Goal: Task Accomplishment & Management: Manage account settings

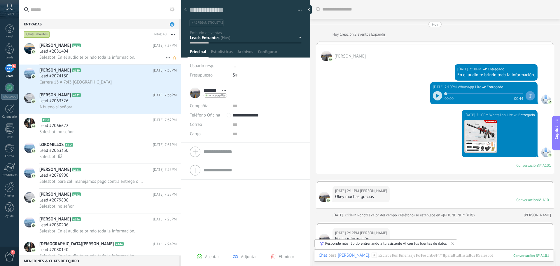
scroll to position [9, 0]
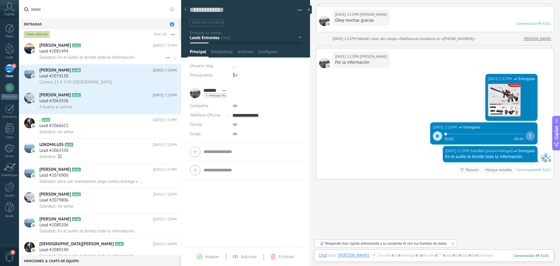
click at [79, 59] on span "Salesbot: En el audio te brindo toda la información." at bounding box center [87, 58] width 96 height 6
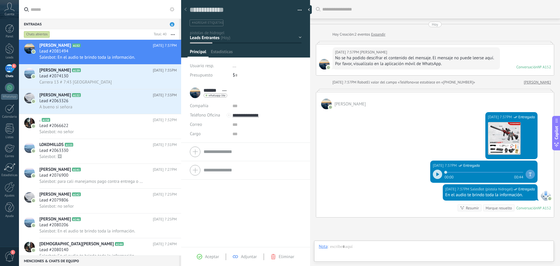
scroll to position [53, 0]
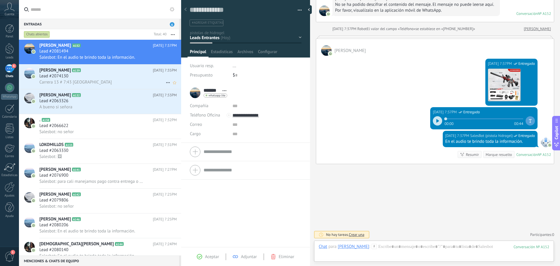
click at [102, 72] on h2 "[PERSON_NAME] A139" at bounding box center [95, 70] width 113 height 6
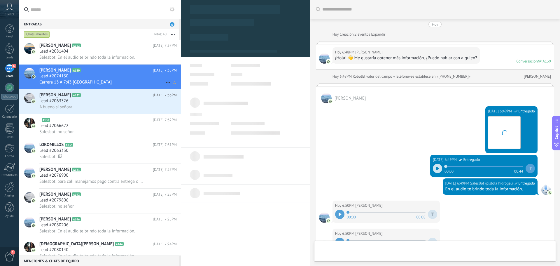
type textarea "**********"
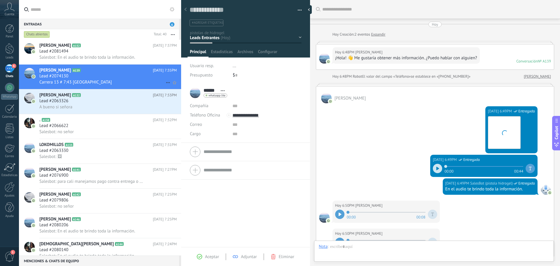
scroll to position [9, 0]
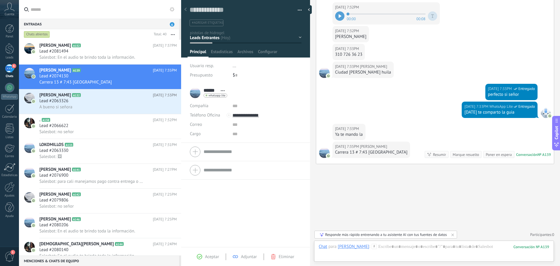
click at [377, 241] on div "Chat Correo Nota Tarea Chat para [PERSON_NAME] : 139 Enviar Cancelar Rastrear c…" at bounding box center [434, 250] width 240 height 21
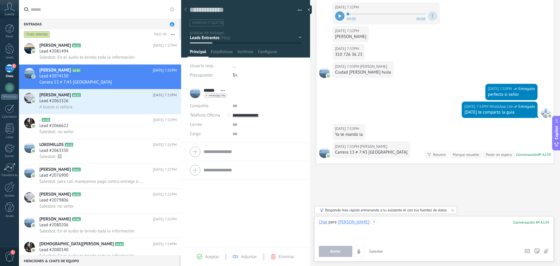
click at [380, 225] on div at bounding box center [434, 230] width 230 height 22
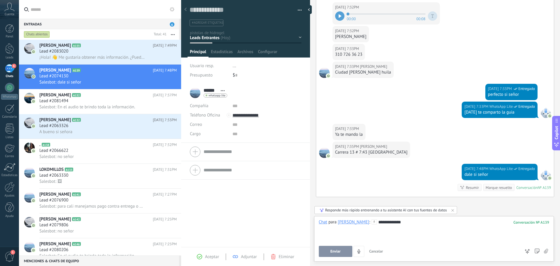
scroll to position [361, 0]
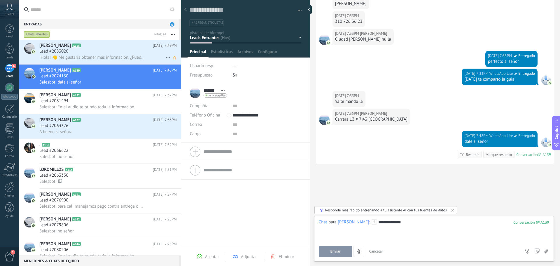
click at [110, 53] on div "Lead #2083020" at bounding box center [107, 51] width 137 height 6
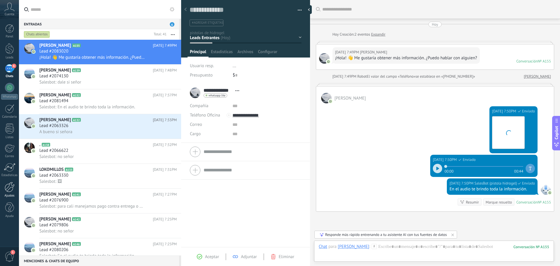
click at [8, 187] on div at bounding box center [10, 187] width 10 height 10
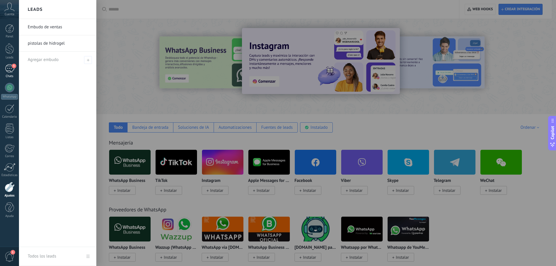
click at [11, 69] on div "5" at bounding box center [9, 68] width 9 height 8
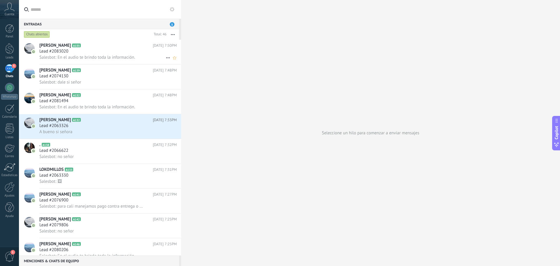
click at [113, 54] on div "Lead #2083020" at bounding box center [107, 51] width 137 height 6
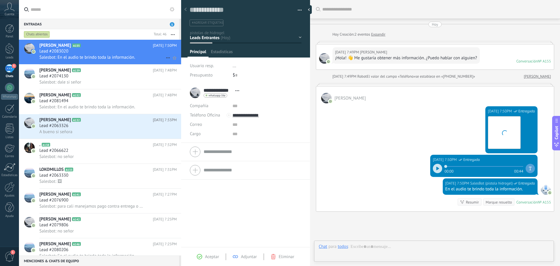
scroll to position [48, 0]
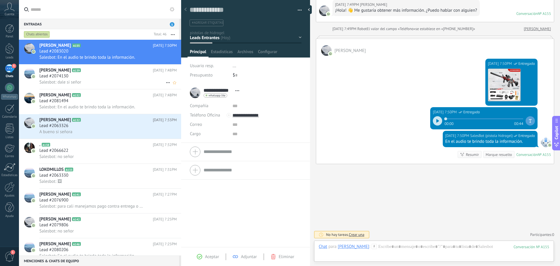
click at [107, 80] on div "Salesbot: dale si señor" at bounding box center [107, 82] width 137 height 6
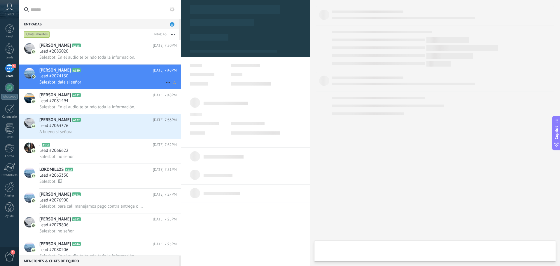
type textarea "**********"
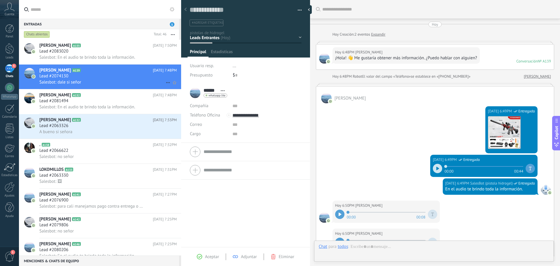
scroll to position [338, 0]
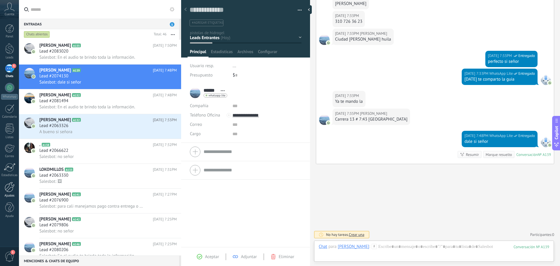
click at [13, 190] on div at bounding box center [10, 187] width 10 height 10
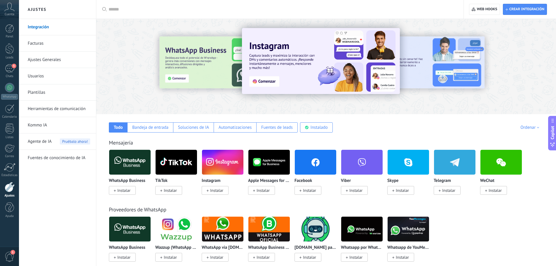
click at [134, 10] on input "text" at bounding box center [282, 9] width 347 height 6
type input "*"
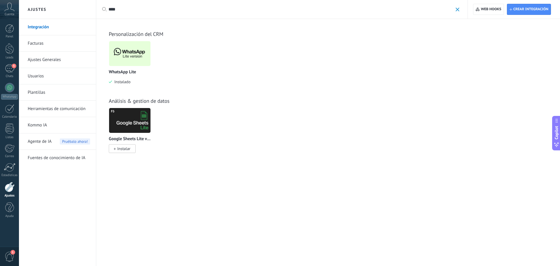
type input "****"
click at [141, 56] on img at bounding box center [129, 53] width 41 height 28
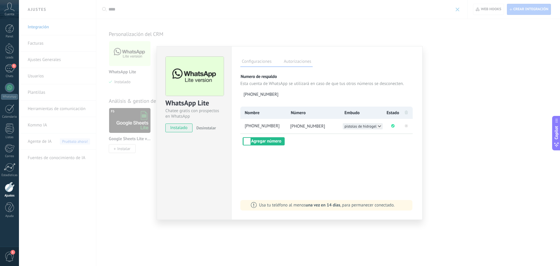
click at [357, 125] on span "pistolas de hidrogel" at bounding box center [361, 126] width 32 height 5
click at [357, 125] on div "Embudo de ventas" at bounding box center [363, 126] width 40 height 6
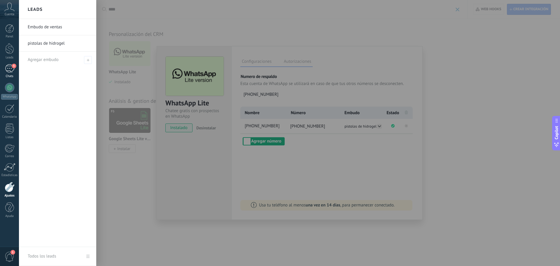
click at [11, 69] on div "5" at bounding box center [9, 68] width 9 height 8
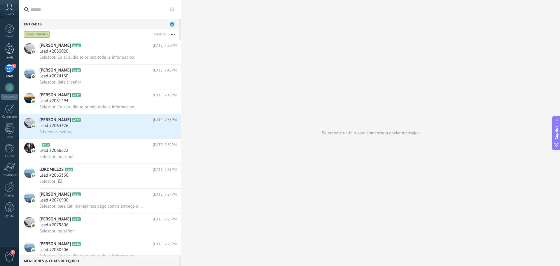
click at [11, 49] on div at bounding box center [9, 48] width 9 height 11
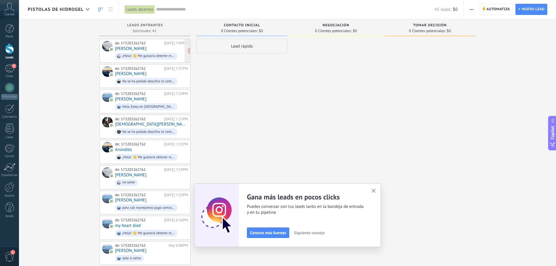
click at [153, 55] on div "¡Hola! 👋 Me gustaría obtener más información. ¿Puedo hablar con alguien?" at bounding box center [148, 56] width 53 height 4
click at [7, 71] on div "5" at bounding box center [9, 68] width 9 height 8
